Goal: Task Accomplishment & Management: Manage account settings

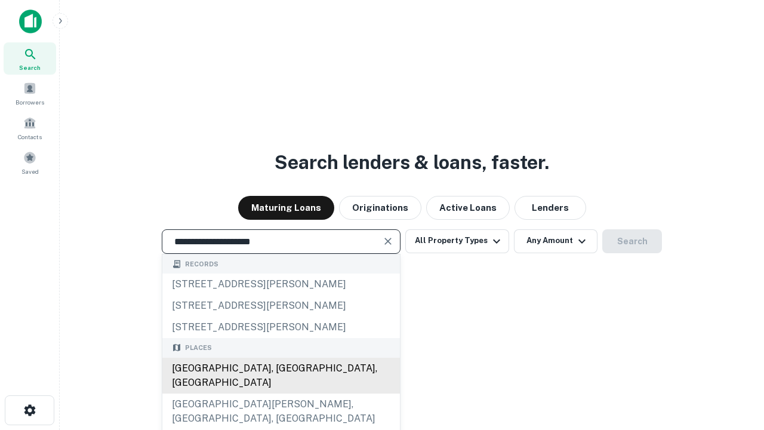
click at [281, 394] on div "[GEOGRAPHIC_DATA], [GEOGRAPHIC_DATA], [GEOGRAPHIC_DATA]" at bounding box center [281, 376] width 238 height 36
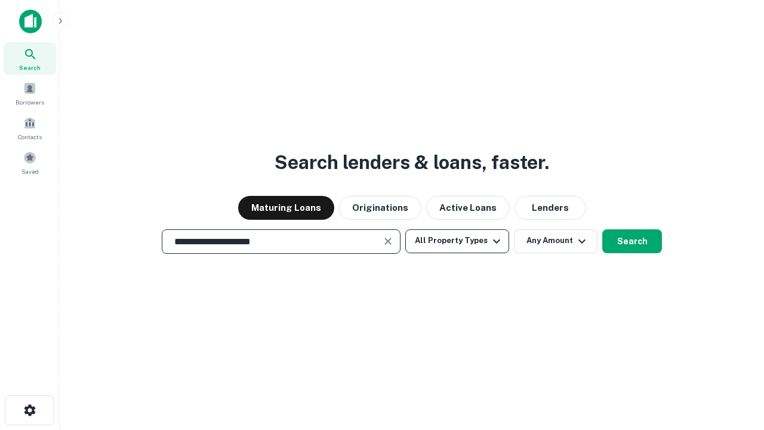
type input "**********"
click at [457, 241] on button "All Property Types" at bounding box center [457, 241] width 104 height 24
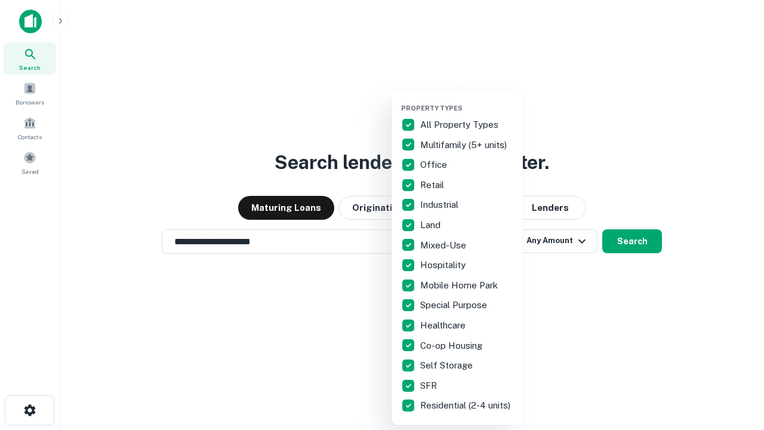
click at [467, 100] on button "button" at bounding box center [466, 100] width 131 height 1
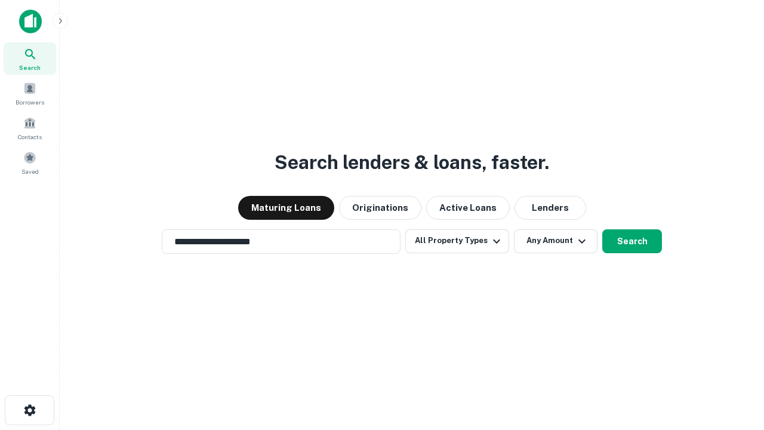
scroll to position [7, 144]
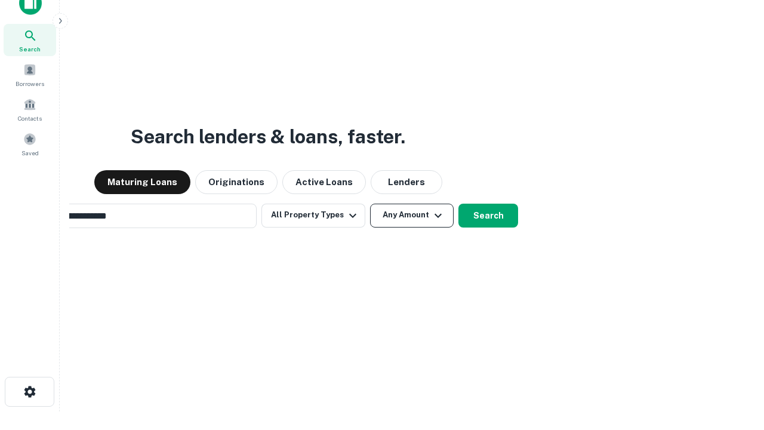
click at [370, 204] on button "Any Amount" at bounding box center [412, 216] width 84 height 24
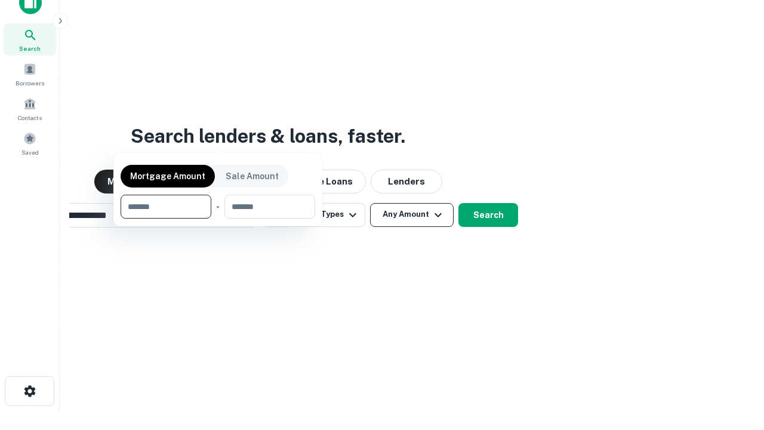
scroll to position [86, 338]
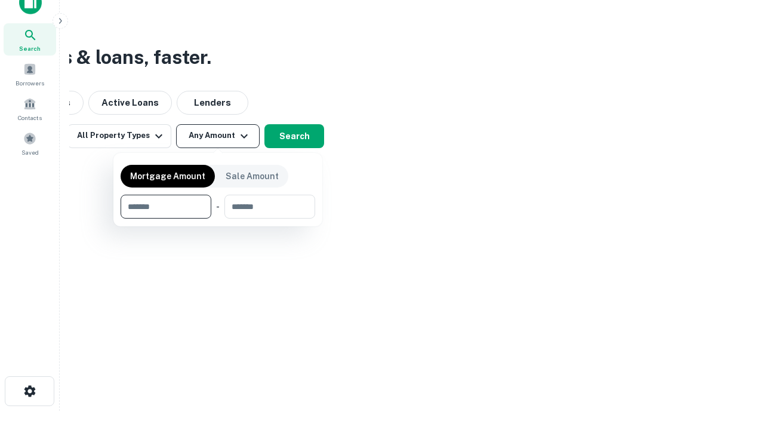
type input "*******"
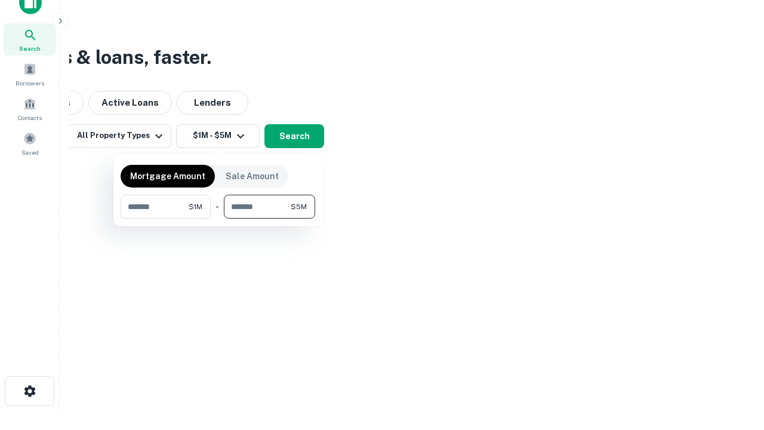
type input "*******"
click at [218, 219] on button "button" at bounding box center [218, 219] width 195 height 1
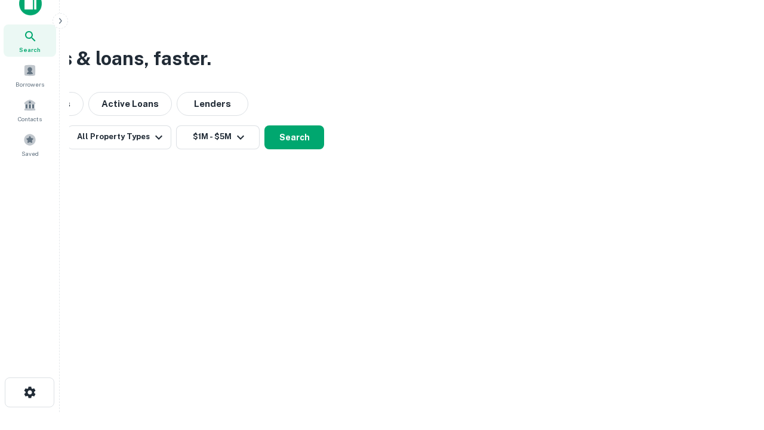
scroll to position [7, 220]
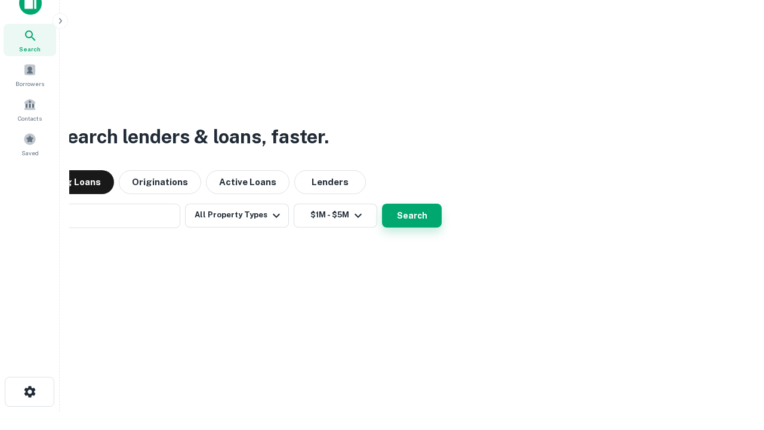
click at [382, 204] on button "Search" at bounding box center [412, 216] width 60 height 24
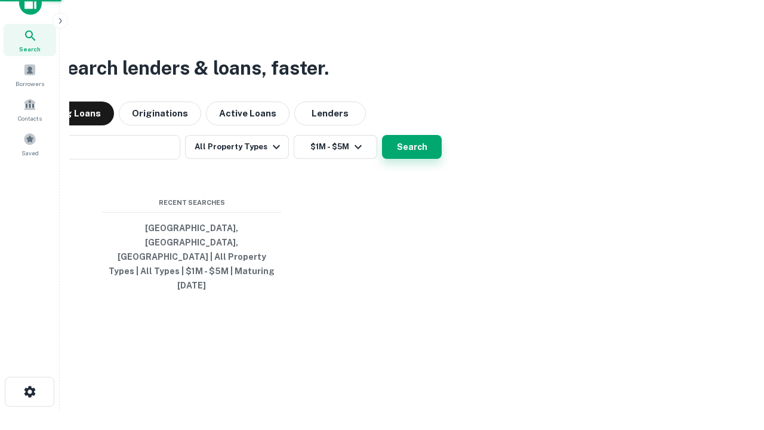
scroll to position [32, 338]
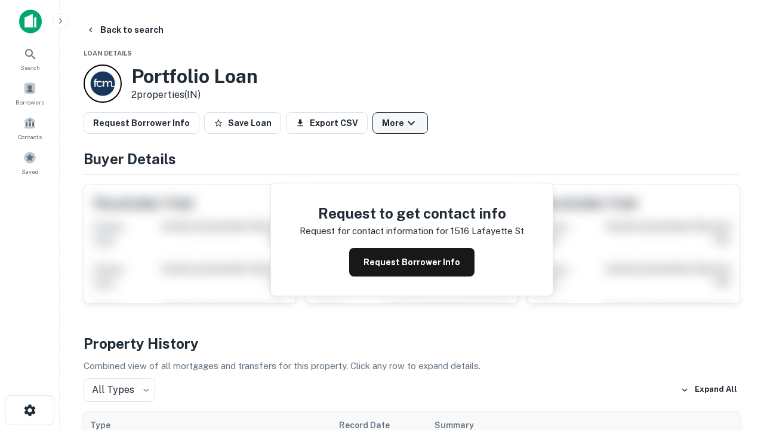
click at [400, 123] on button "More" at bounding box center [401, 122] width 56 height 21
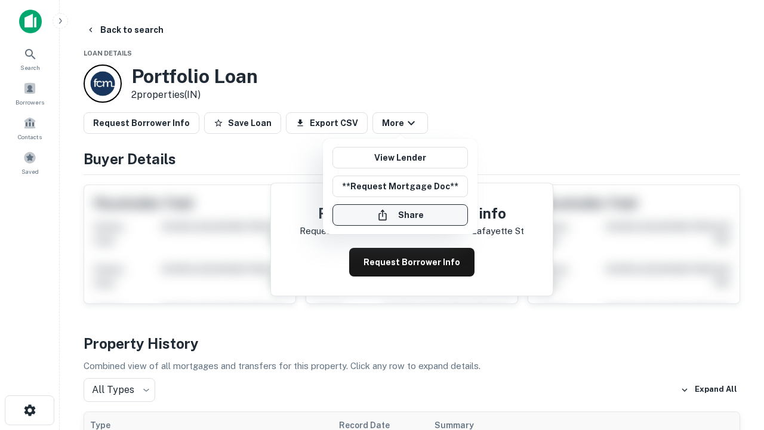
click at [400, 215] on button "Share" at bounding box center [401, 214] width 136 height 21
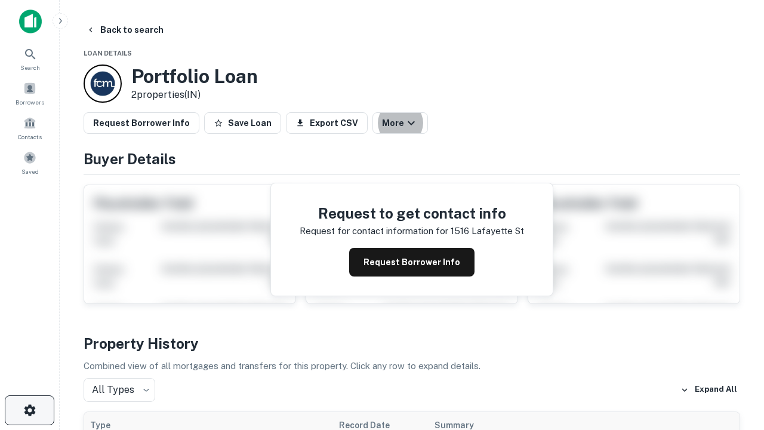
click at [29, 410] on icon "button" at bounding box center [30, 410] width 14 height 14
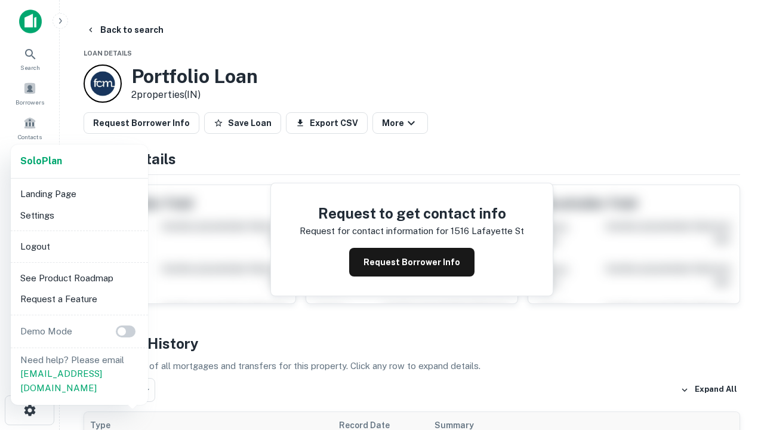
click at [79, 246] on li "Logout" at bounding box center [80, 246] width 128 height 21
